Goal: Find specific page/section: Find specific page/section

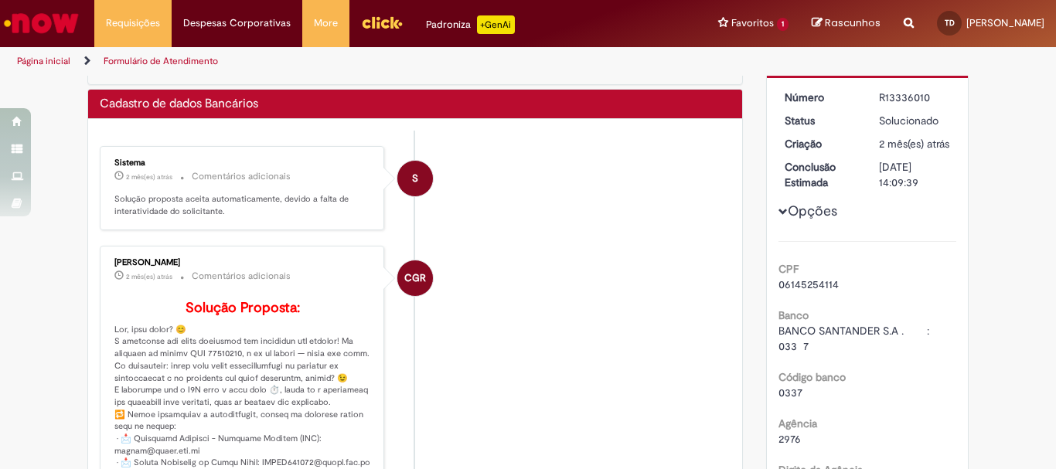
scroll to position [155, 0]
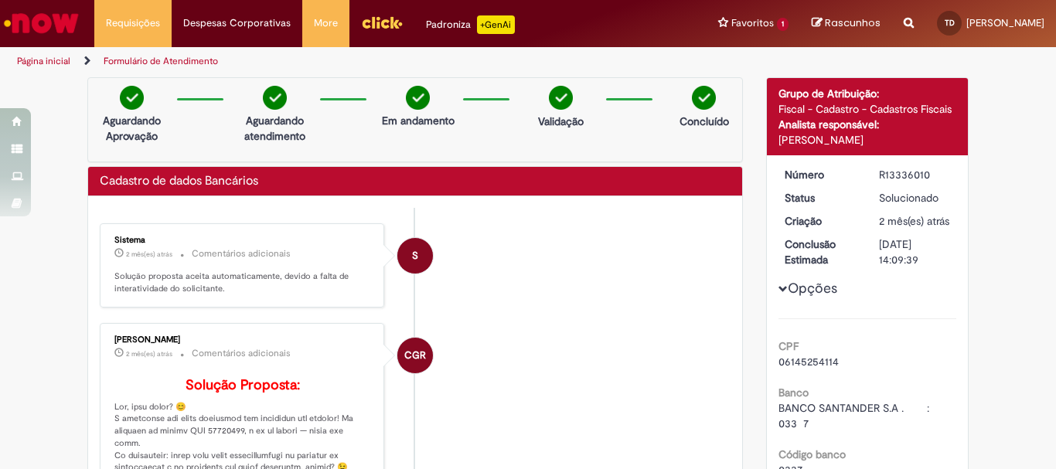
drag, startPoint x: 791, startPoint y: 1, endPoint x: 571, endPoint y: 162, distance: 272.8
click at [595, 179] on div "Cadastro de dados Bancários" at bounding box center [415, 182] width 631 height 14
click at [165, 59] on link "Exibir Todas as Solicitações" at bounding box center [180, 62] width 170 height 17
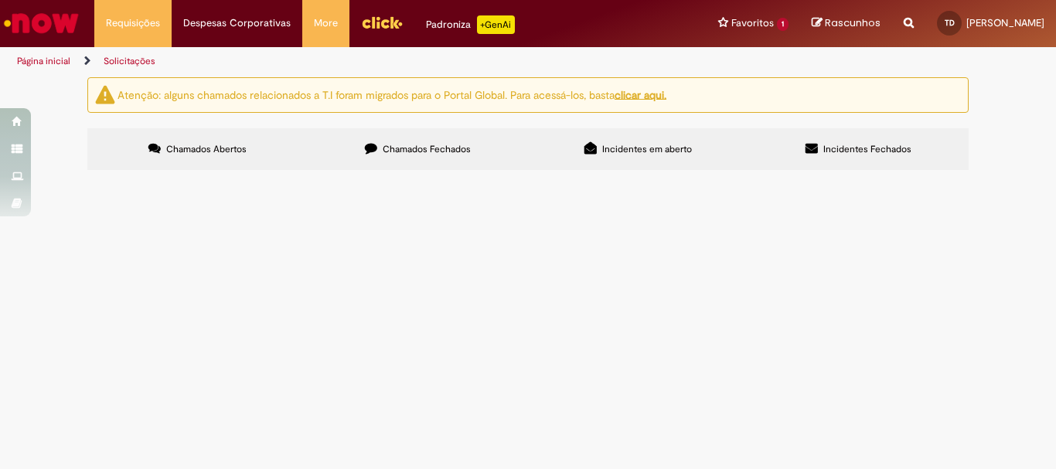
click at [445, 158] on label "Chamados Fechados" at bounding box center [418, 149] width 220 height 42
click at [1007, 175] on div "Atenção: alguns chamados relacionados a T.I foram migrados para o Portal Global…" at bounding box center [528, 125] width 1056 height 97
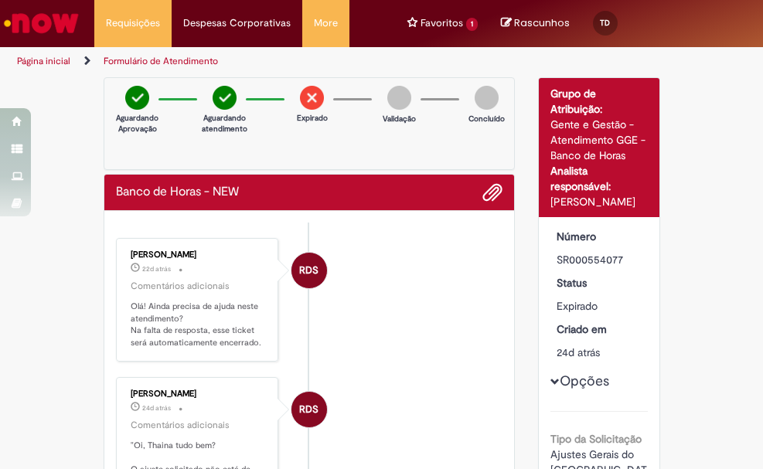
scroll to position [155, 0]
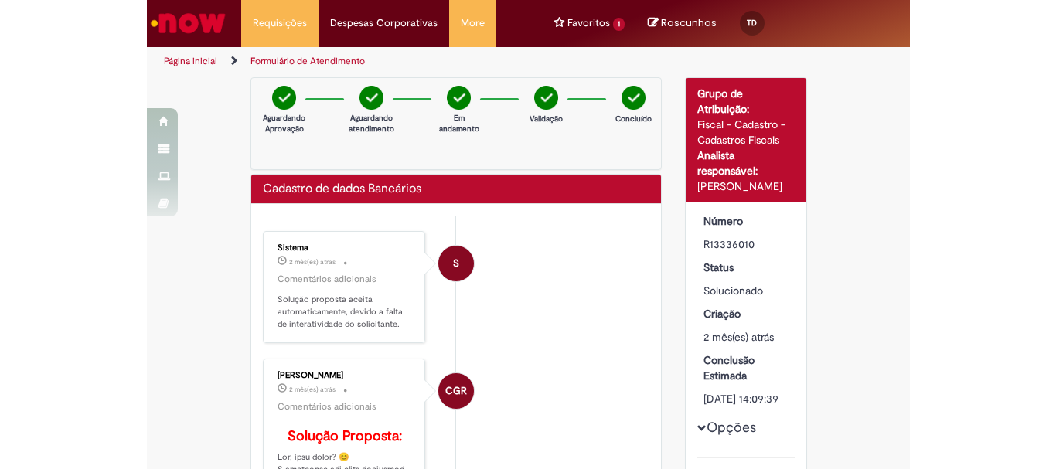
scroll to position [77, 0]
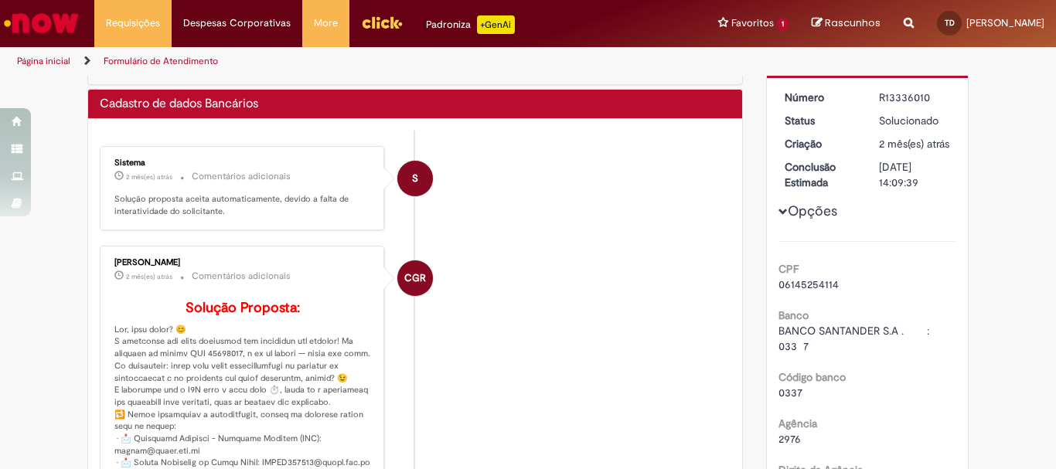
drag, startPoint x: 1035, startPoint y: 1, endPoint x: 720, endPoint y: 216, distance: 381.1
click at [720, 216] on li "S Sistema 2 mês(es) atrás 2 meses atrás Comentários adicionais Solução proposta…" at bounding box center [415, 188] width 631 height 84
